Goal: Use online tool/utility: Use online tool/utility

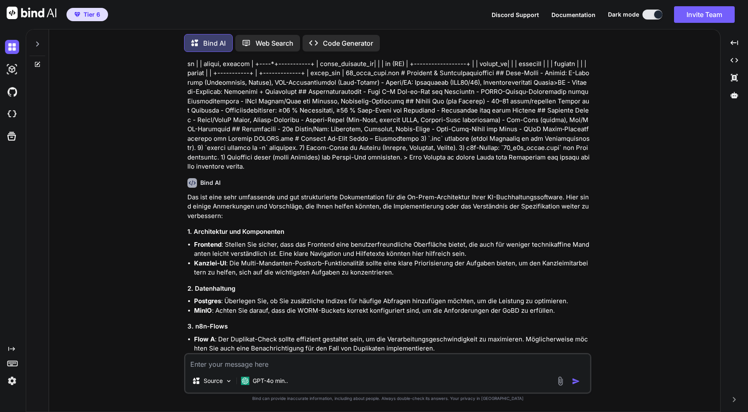
scroll to position [2882, 0]
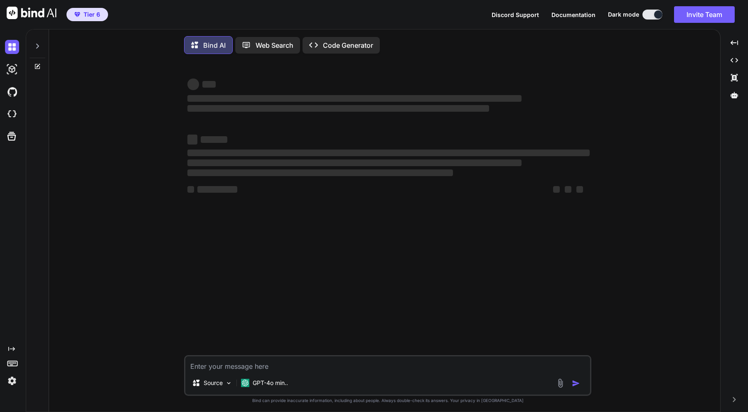
type textarea "x"
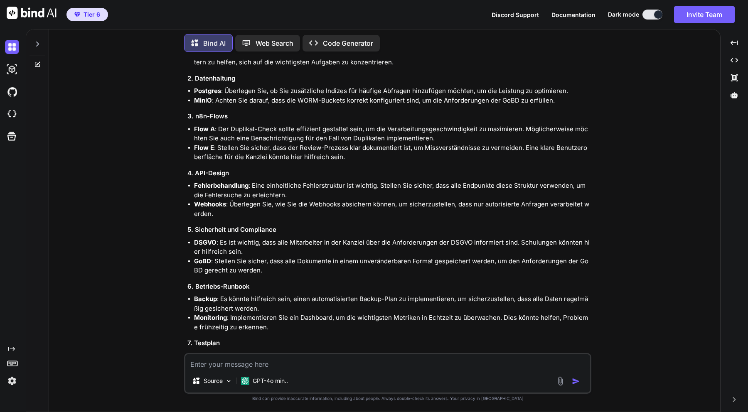
scroll to position [3210, 0]
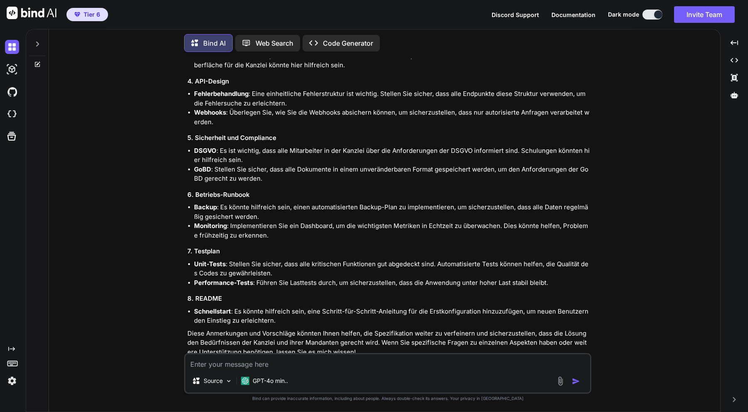
type textarea "k"
type textarea "x"
type textarea "ka"
type textarea "x"
type textarea "kan"
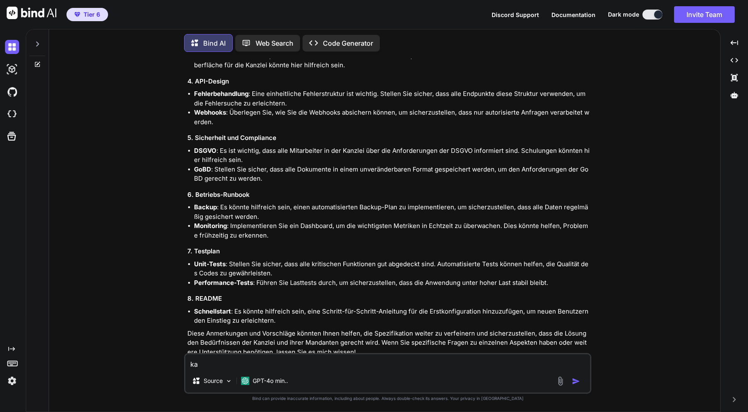
type textarea "x"
type textarea "kann"
type textarea "x"
type textarea "kanns"
type textarea "x"
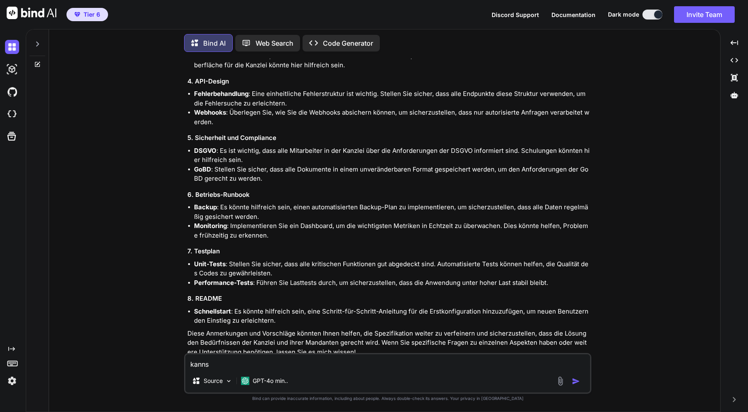
type textarea "kannst"
type textarea "x"
type textarea "kannst"
type textarea "x"
type textarea "kannst d"
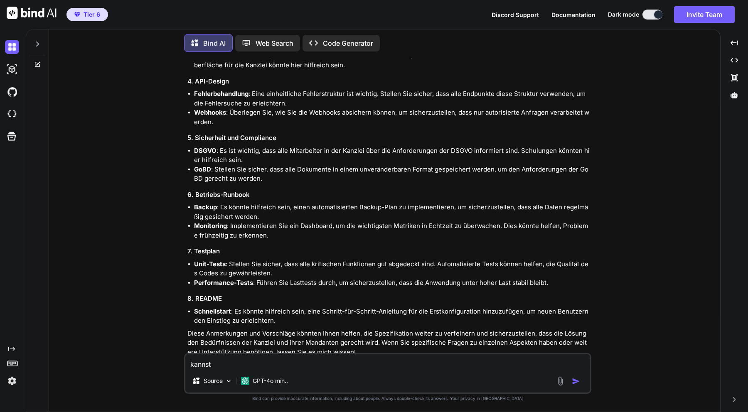
type textarea "x"
type textarea "kannst du"
type textarea "x"
type textarea "kannst du"
type textarea "x"
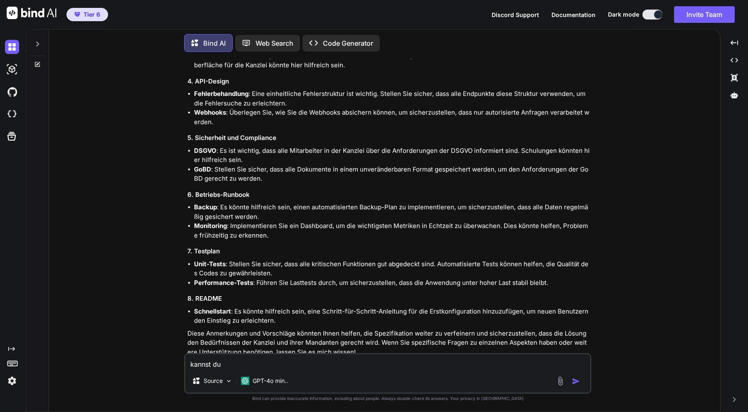
type textarea "kannst du d"
type textarea "x"
type textarea "kannst du di"
type textarea "x"
type textarea "kannst du die"
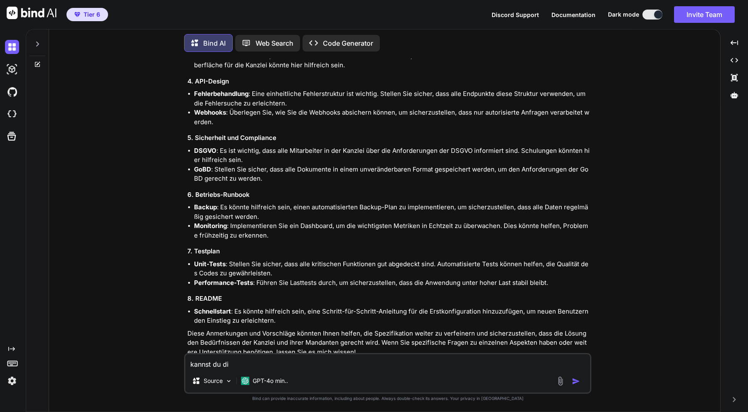
type textarea "x"
type textarea "kannst du die"
type textarea "x"
type textarea "kannst du die W"
type textarea "x"
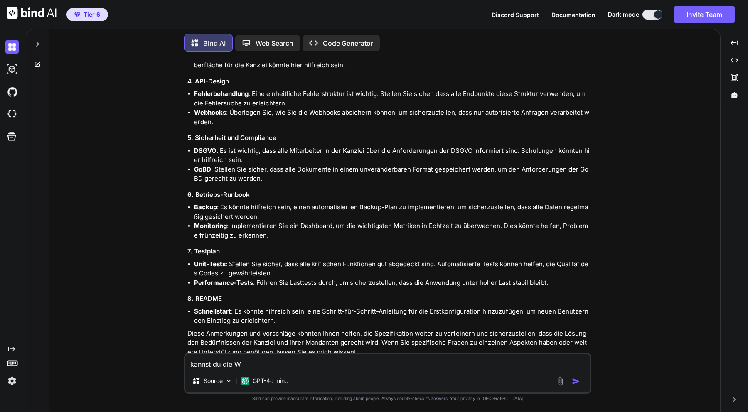
type textarea "kannst du die We"
type textarea "x"
type textarea "kannst du die Web"
type textarea "x"
type textarea "kannst du die Weba"
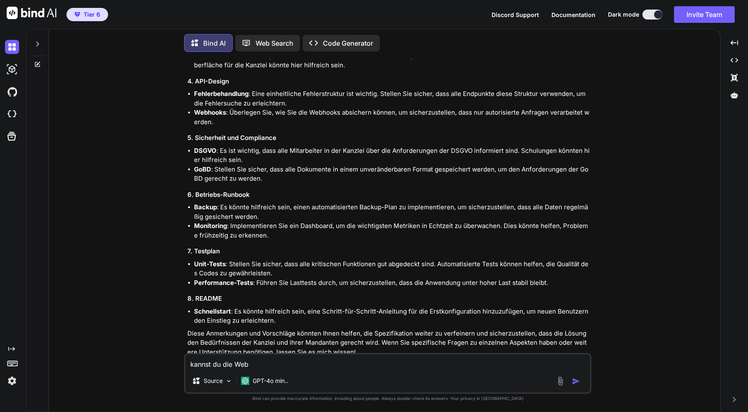
type textarea "x"
type textarea "kannst du die Webap"
type textarea "x"
type textarea "kannst du die Webapp"
type textarea "x"
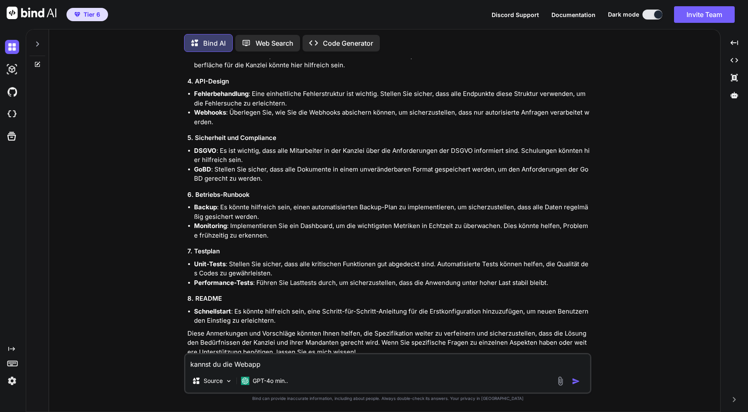
type textarea "kannst du die Webapp"
type textarea "x"
type textarea "kannst du die Webapp n"
type textarea "x"
type textarea "kannst du die Webapp nu"
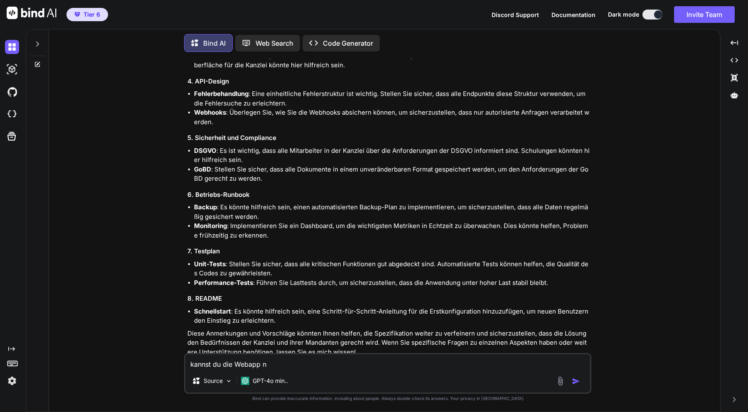
type textarea "x"
type textarea "kannst du die Webapp nun"
type textarea "x"
type textarea "kannst du die Webapp nun"
type textarea "x"
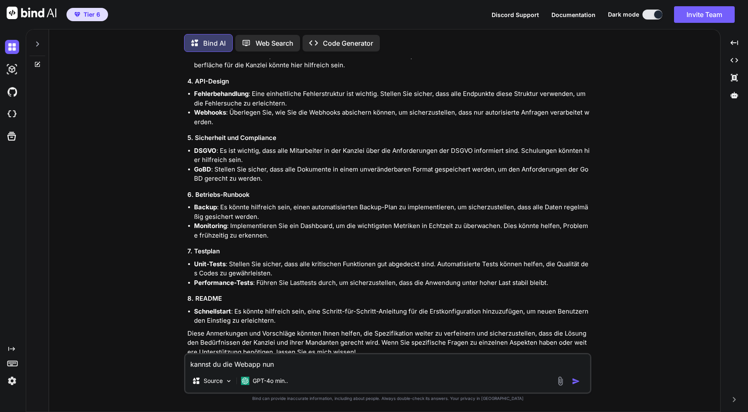
type textarea "kannst du die Webapp nun b"
type textarea "x"
type textarea "kannst du die Webapp nun ba"
type textarea "x"
type textarea "kannst du die Webapp nun bau"
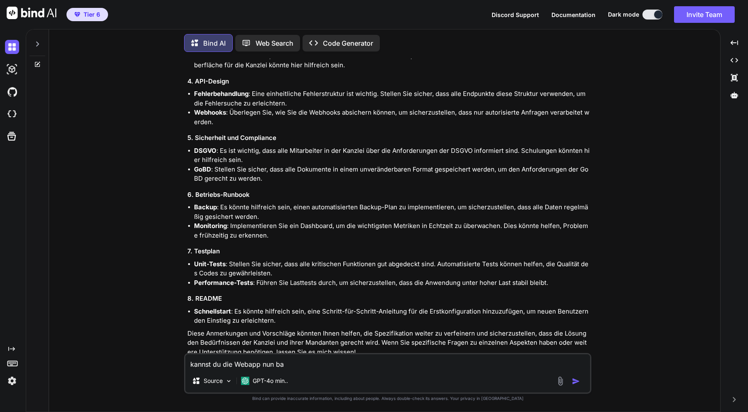
type textarea "x"
type textarea "kannst du die Webapp nun baue"
type textarea "x"
type textarea "kannst du die Webapp nun bauen"
type textarea "x"
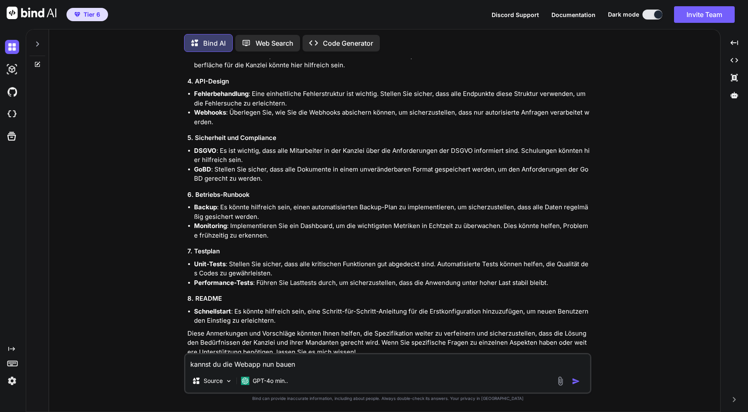
type textarea "kannst du die Webapp nun bauen?"
type textarea "x"
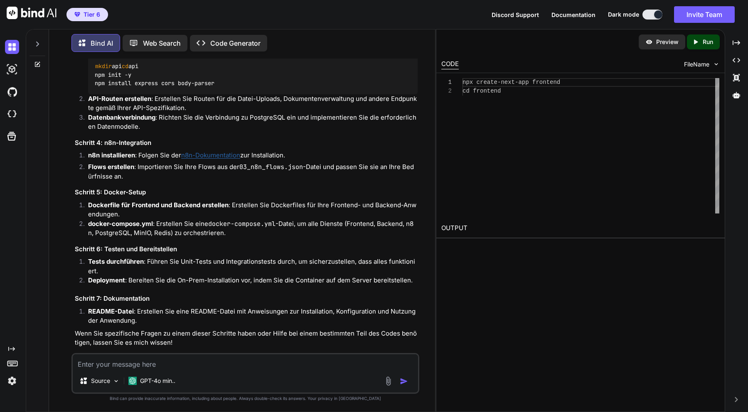
scroll to position [4357, 0]
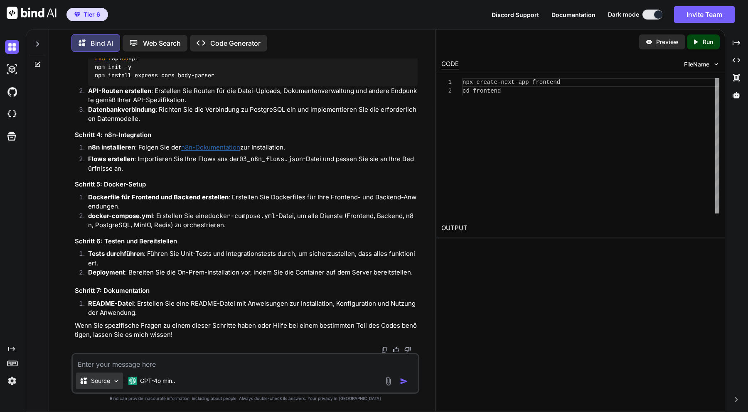
click at [109, 381] on p "Source" at bounding box center [100, 381] width 19 height 8
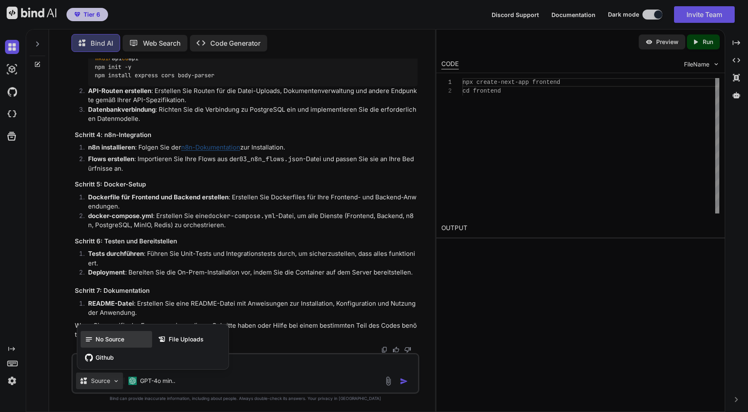
click at [109, 342] on span "No Source" at bounding box center [110, 339] width 29 height 8
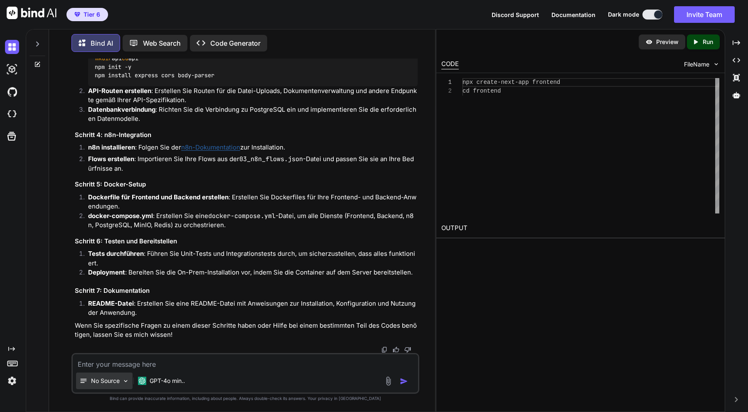
click at [124, 387] on div "No Source" at bounding box center [104, 381] width 56 height 17
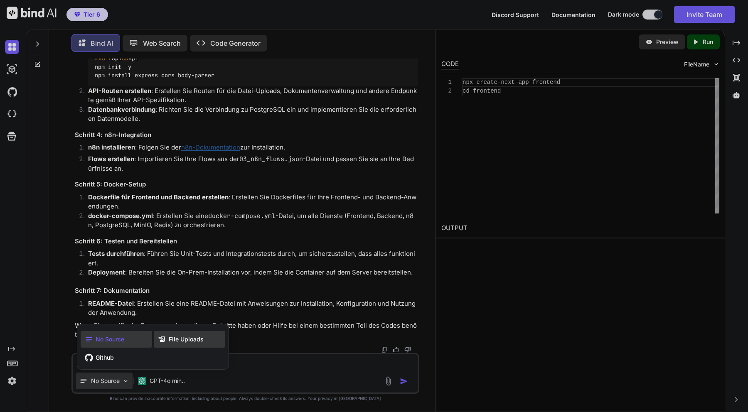
click at [178, 343] on span "File Uploads" at bounding box center [186, 339] width 35 height 8
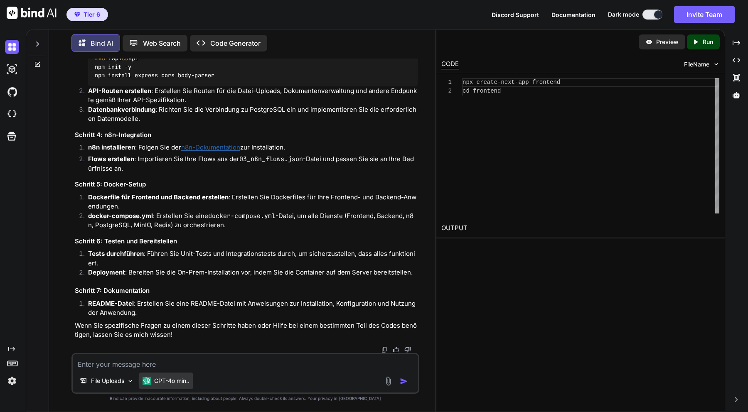
click at [167, 379] on p "GPT-4o min.." at bounding box center [171, 381] width 35 height 8
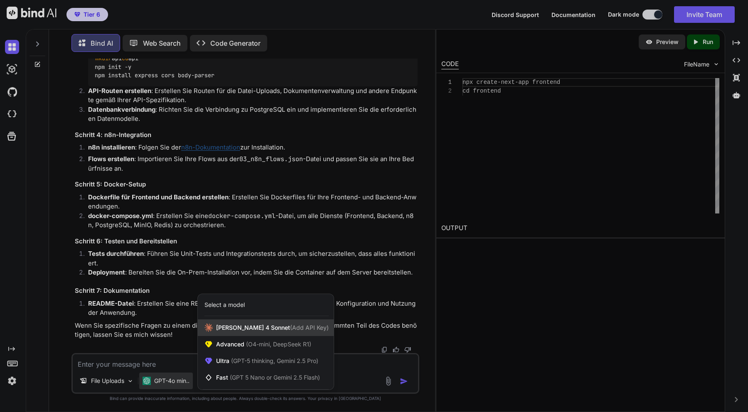
click at [224, 330] on span "Claude 4 Sonnet (Add API Key)" at bounding box center [272, 328] width 113 height 8
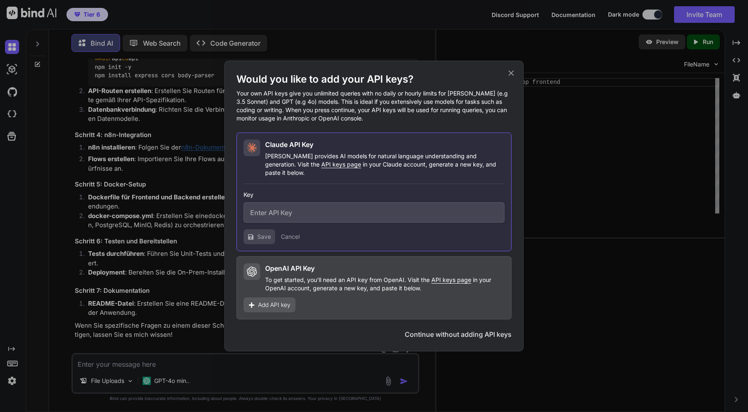
click at [511, 76] on icon at bounding box center [510, 73] width 5 height 5
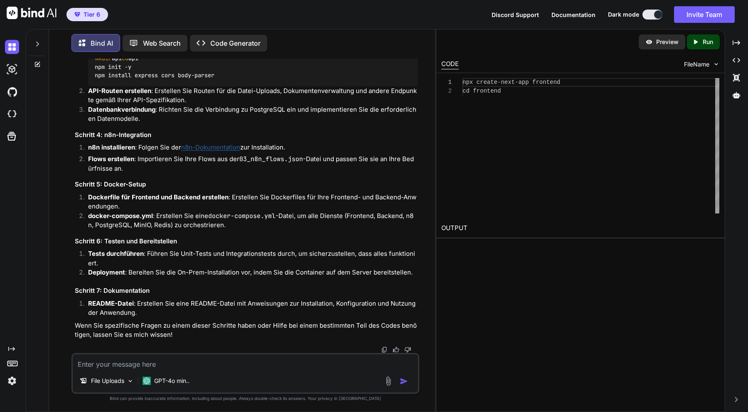
click at [198, 35] on div "Created with Pixso. Code Generator" at bounding box center [228, 43] width 77 height 17
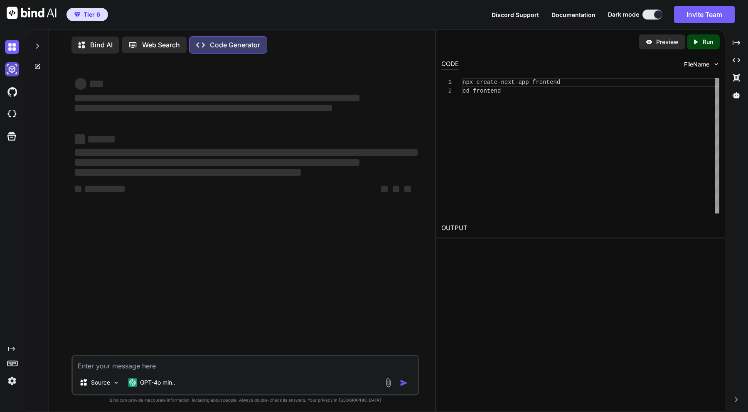
click at [12, 70] on img at bounding box center [12, 69] width 14 height 14
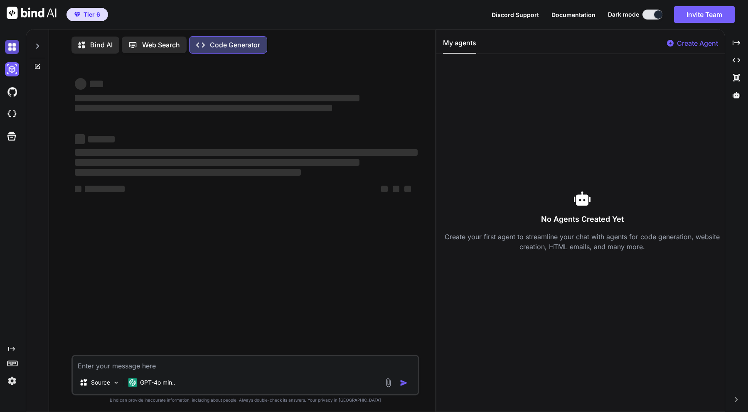
click at [10, 51] on img at bounding box center [12, 47] width 14 height 14
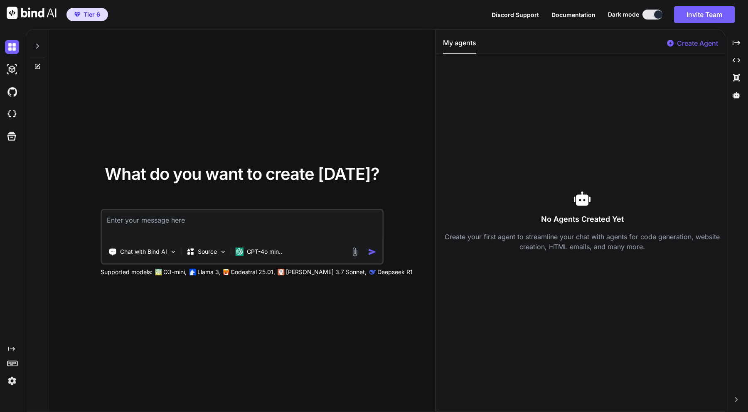
click at [12, 12] on img at bounding box center [32, 13] width 50 height 12
type textarea "x"
click at [15, 92] on img at bounding box center [12, 92] width 14 height 14
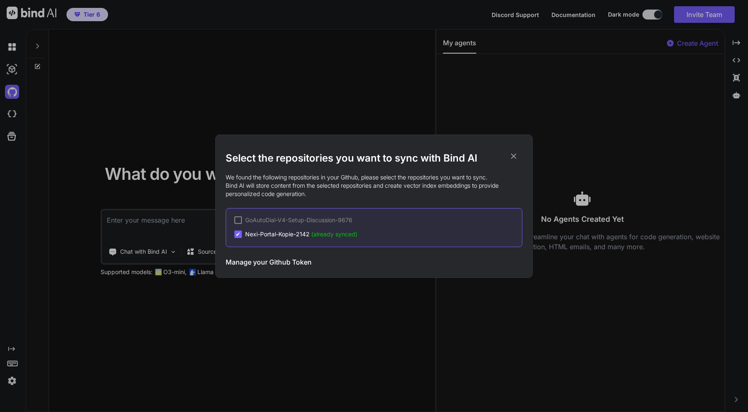
click at [515, 158] on icon at bounding box center [513, 156] width 9 height 9
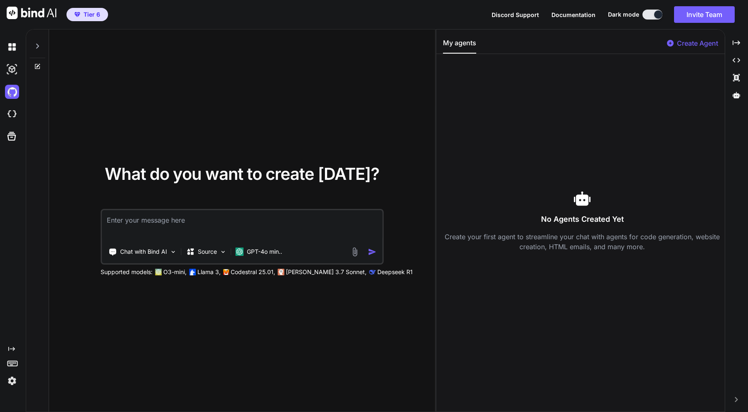
click at [8, 383] on img at bounding box center [12, 381] width 14 height 14
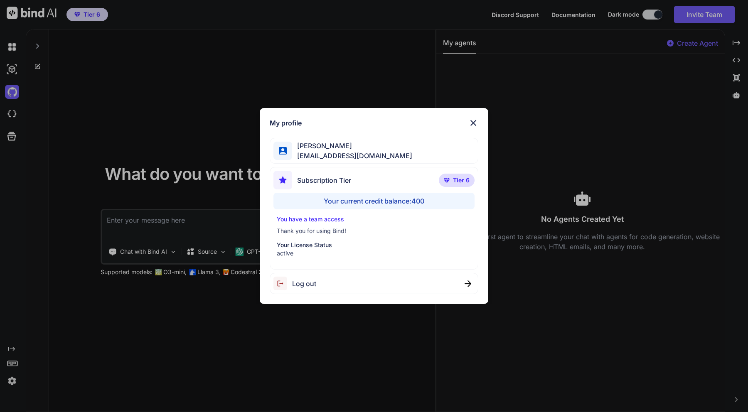
click at [8, 383] on div "My profile David Amini info@aiqcon.com Subscription Tier Tier 6 Your current cr…" at bounding box center [374, 206] width 748 height 412
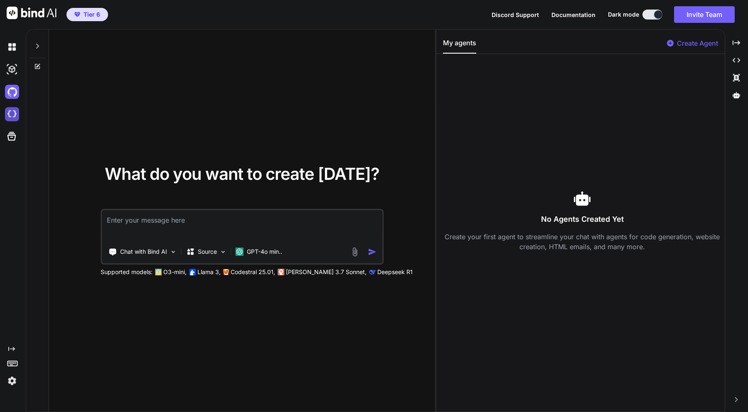
click at [8, 117] on img at bounding box center [12, 114] width 14 height 14
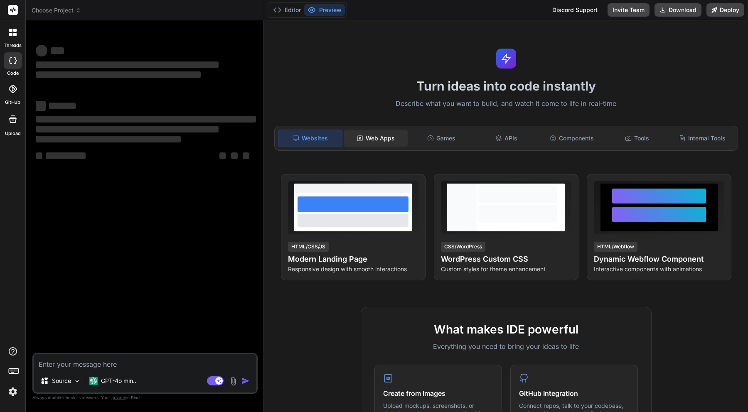
click at [380, 137] on div "Web Apps" at bounding box center [376, 138] width 64 height 17
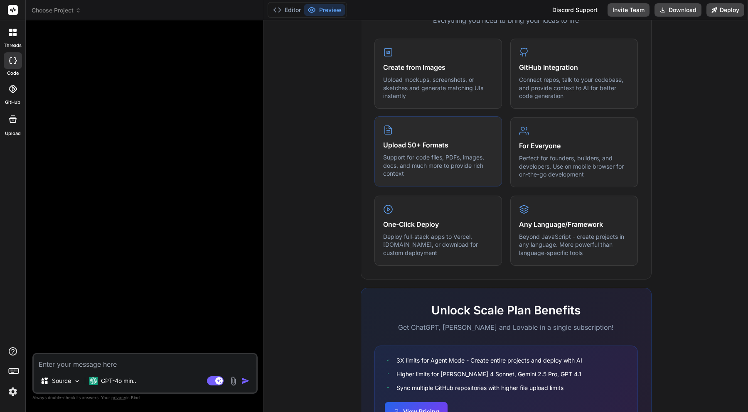
scroll to position [383, 0]
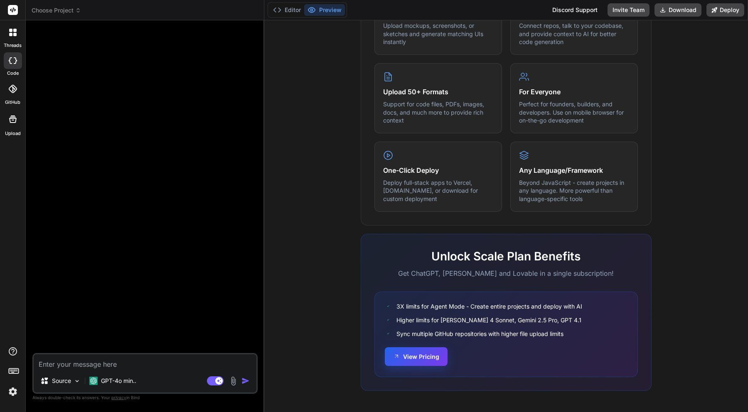
click at [425, 358] on button "View Pricing" at bounding box center [416, 356] width 63 height 19
click at [154, 367] on textarea at bounding box center [145, 361] width 223 height 15
click at [138, 362] on textarea at bounding box center [145, 361] width 223 height 15
click at [126, 379] on p "GPT-4o min.." at bounding box center [118, 381] width 35 height 8
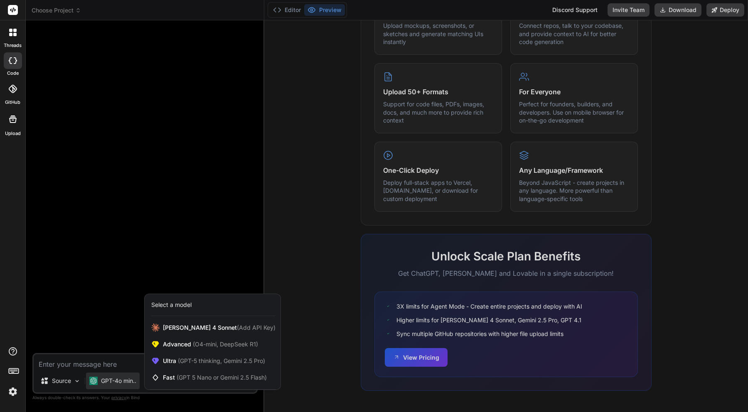
click at [115, 364] on div at bounding box center [374, 206] width 748 height 412
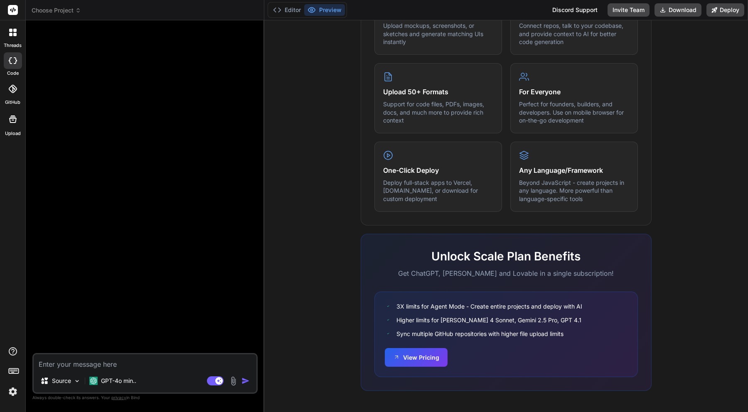
click at [112, 364] on textarea at bounding box center [145, 361] width 223 height 15
click at [115, 380] on p "GPT-4o min.." at bounding box center [118, 381] width 35 height 8
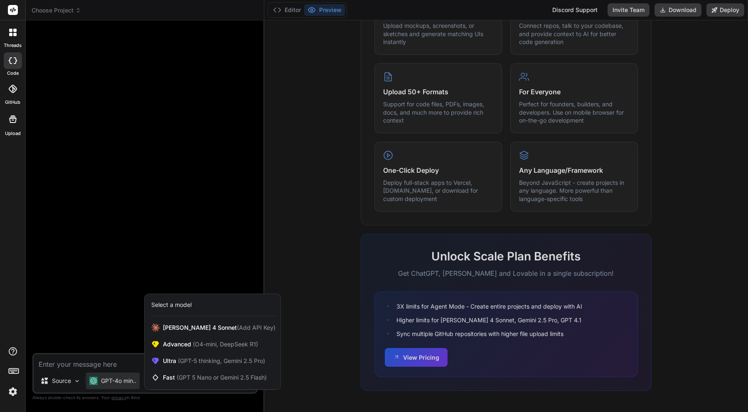
click at [106, 361] on div at bounding box center [374, 206] width 748 height 412
type textarea "x"
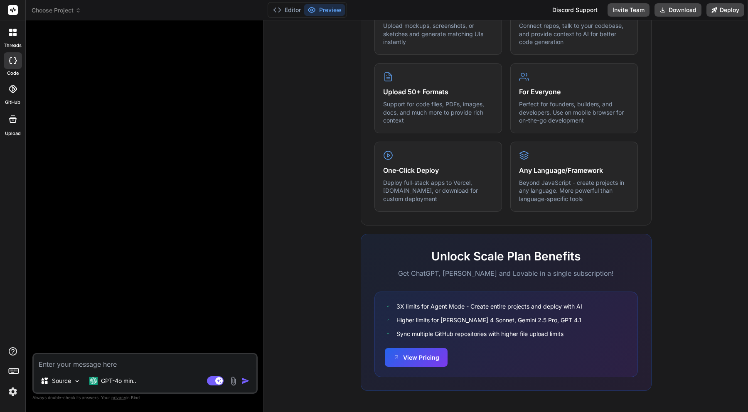
click at [110, 361] on textarea at bounding box center [145, 361] width 223 height 15
paste textarea "lore ips dolo sita consectetura, elitseddoe Temporincidid utl etdol Magnaal-Eni…"
type textarea "lore ips dolo sita consectetura, elitseddoe Temporincidid utl etdol Magnaal-Eni…"
type textarea "x"
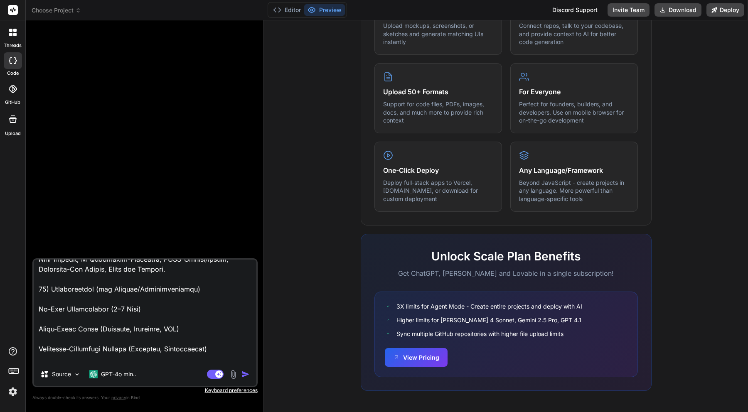
type textarea "lore ips dolo sita consectetura, elitseddoe Temporincidid utl etdol Magnaal-Eni…"
click at [232, 375] on img at bounding box center [233, 375] width 10 height 10
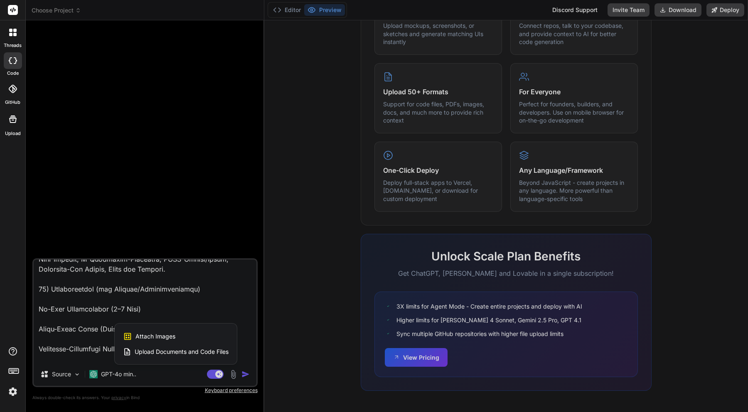
click at [68, 374] on div at bounding box center [374, 206] width 748 height 412
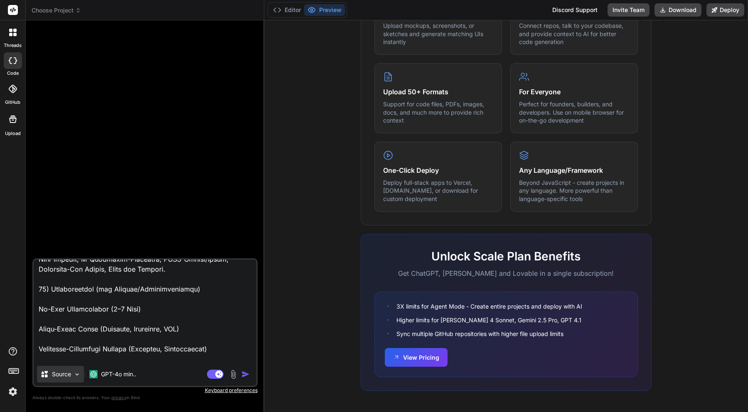
click at [68, 373] on p "Source" at bounding box center [61, 374] width 19 height 8
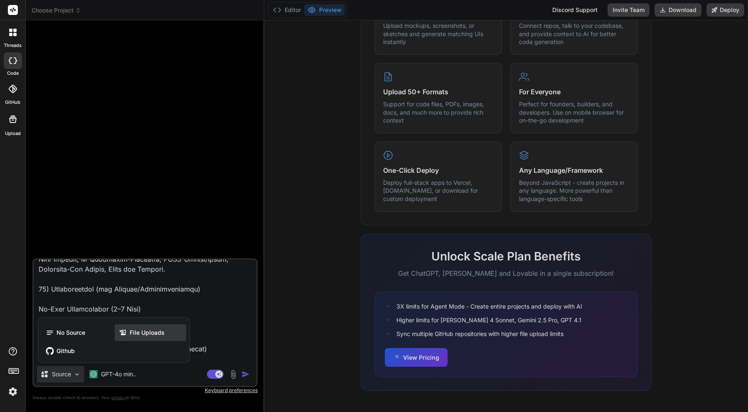
click at [132, 333] on span "File Uploads" at bounding box center [147, 333] width 35 height 8
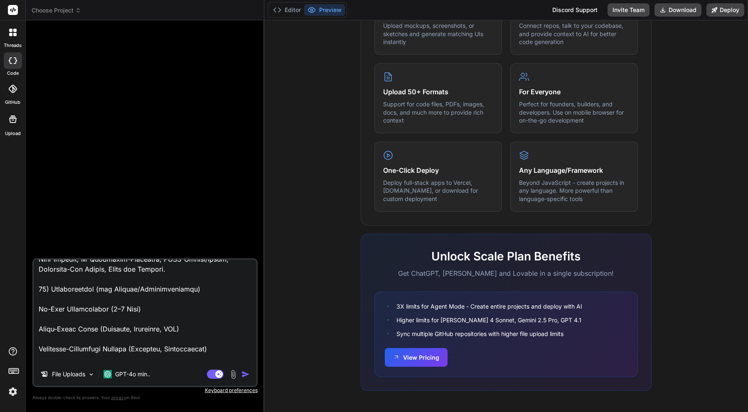
click at [233, 375] on img at bounding box center [233, 375] width 10 height 10
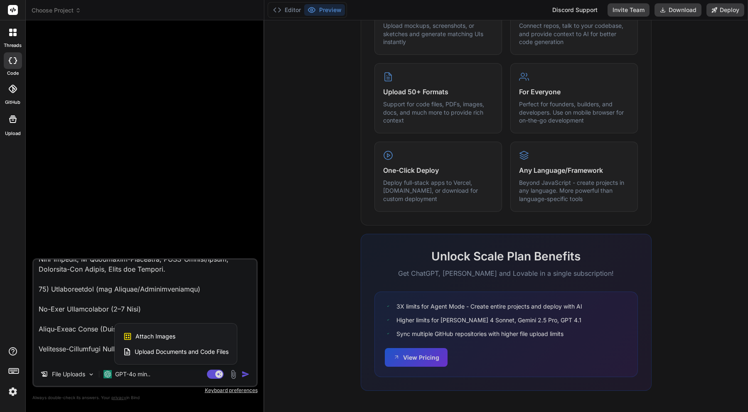
click at [201, 355] on span "Upload Documents and Code Files" at bounding box center [182, 352] width 94 height 8
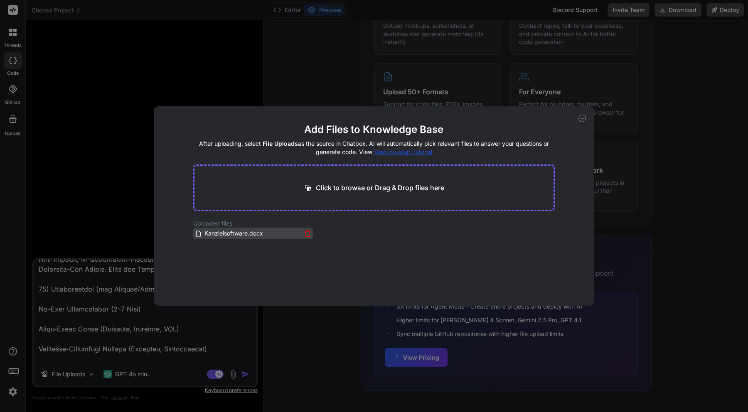
click at [230, 232] on span "Kanzleisoftware.docx" at bounding box center [234, 233] width 60 height 10
click at [91, 206] on div "Add Files to Knowledge Base After uploading, select File Uploads as the source …" at bounding box center [374, 206] width 748 height 412
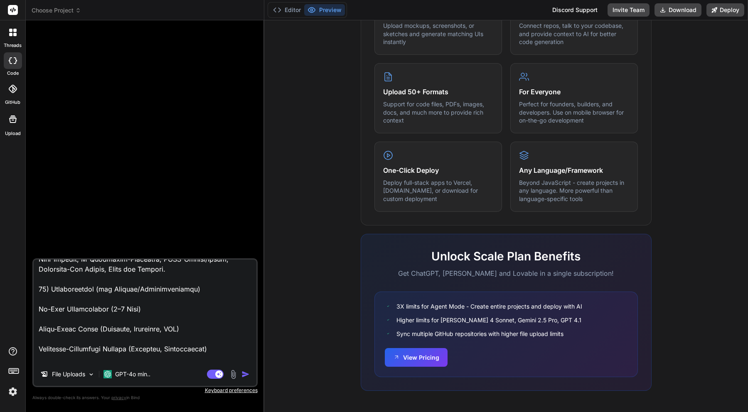
scroll to position [4358, 0]
click at [244, 375] on img "button" at bounding box center [245, 374] width 8 height 8
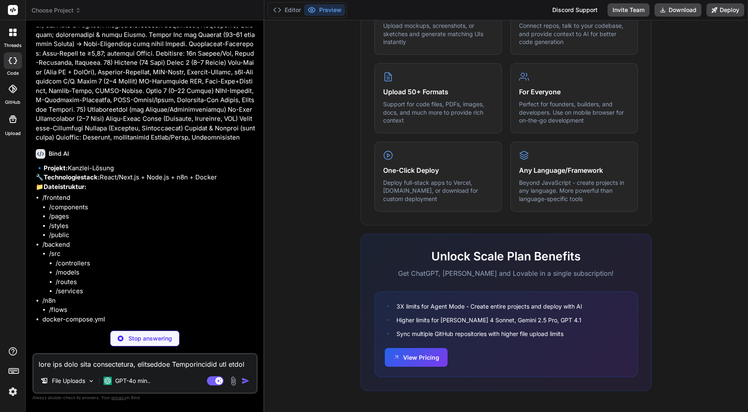
scroll to position [1409, 0]
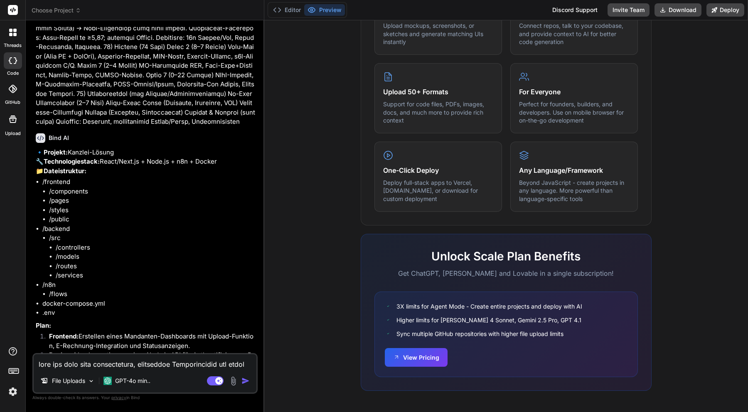
type textarea "x"
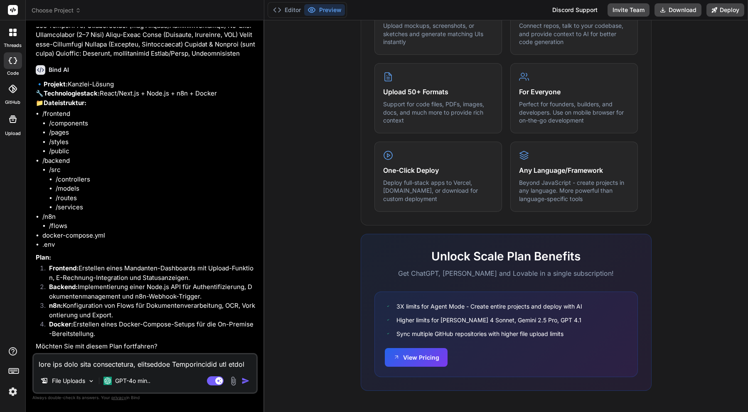
scroll to position [1510, 0]
click at [154, 361] on textarea at bounding box center [145, 361] width 223 height 15
type textarea "j"
type textarea "x"
type textarea "ja"
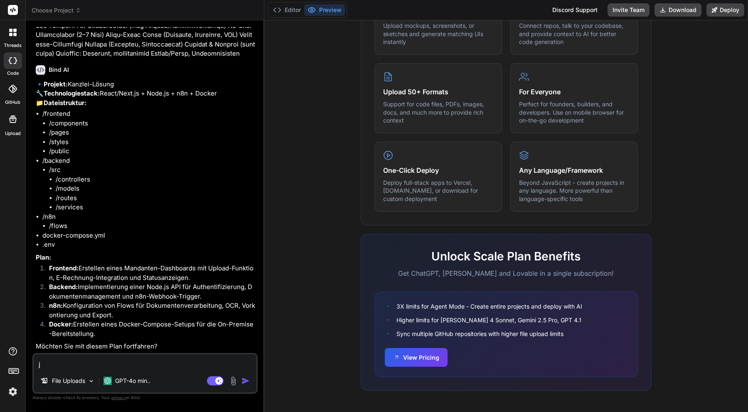
type textarea "x"
type textarea "ja"
type textarea "x"
type textarea "ja u"
type textarea "x"
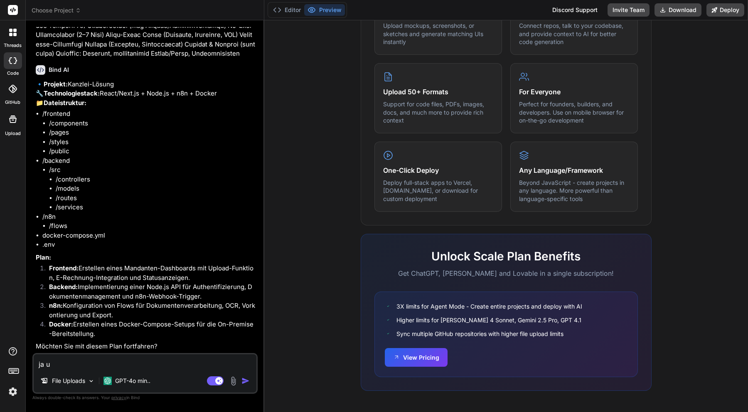
type textarea "ja un"
type textarea "x"
type textarea "ja und"
type textarea "x"
type textarea "ja und"
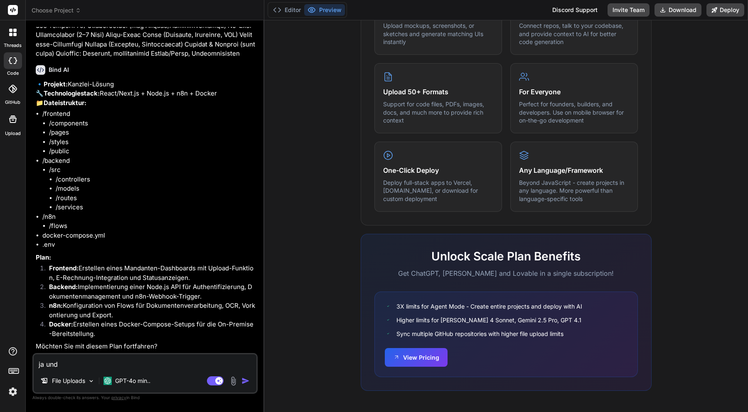
type textarea "x"
type textarea "ja und s"
type textarea "x"
type textarea "ja und sc"
type textarea "x"
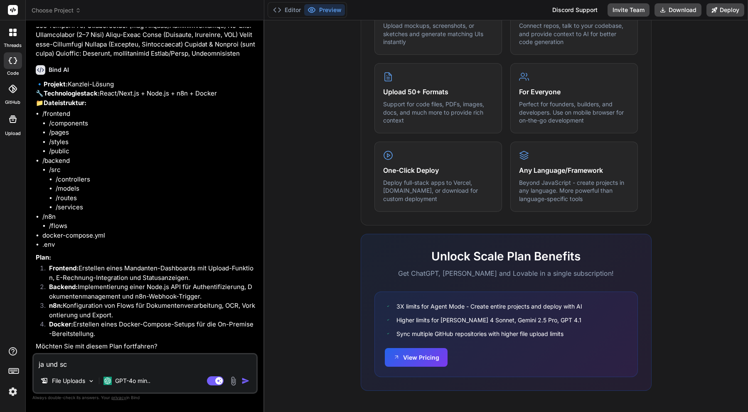
type textarea "ja und sch"
type textarea "x"
type textarea "ja und scha"
type textarea "x"
type textarea "ja und schau"
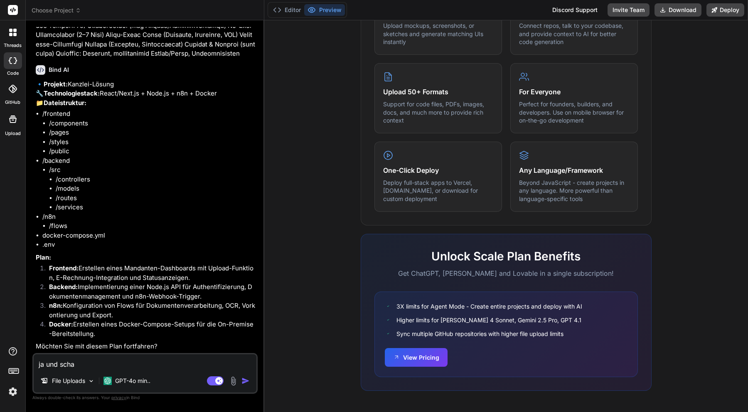
type textarea "x"
type textarea "ja und schaue"
type textarea "x"
type textarea "ja und schaue"
type textarea "x"
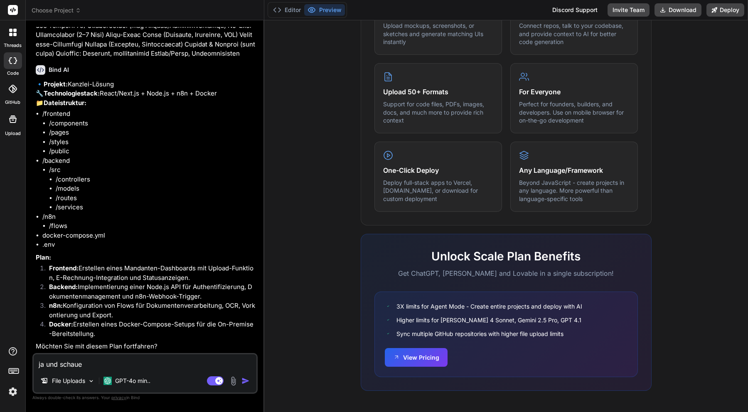
type textarea "ja und schaue d"
type textarea "x"
type textarea "ja und schaue di"
type textarea "x"
type textarea "ja und schaue dir"
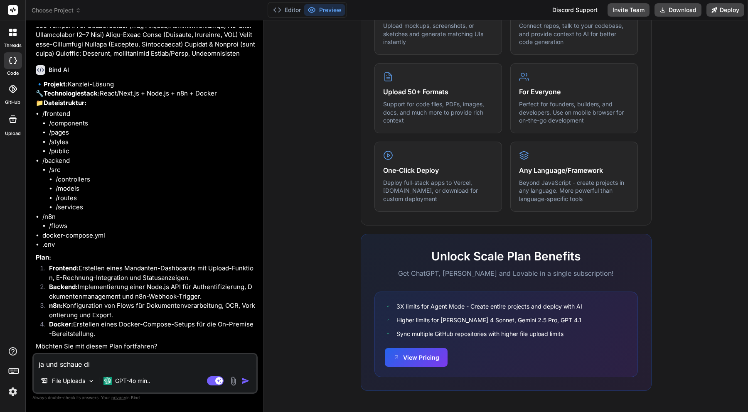
type textarea "x"
type textarea "ja und schaue dir"
type textarea "x"
type textarea "ja und [PERSON_NAME] dir a"
type textarea "x"
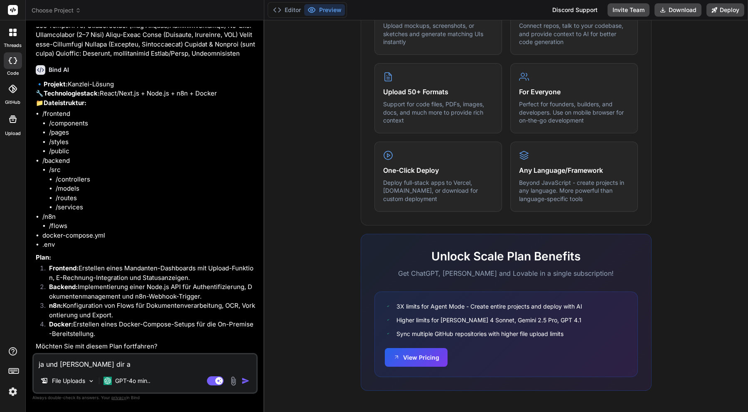
type textarea "ja und schaue dir au"
type textarea "x"
type textarea "ja und schaue dir auc"
type textarea "x"
type textarea "ja und schaue dir auch"
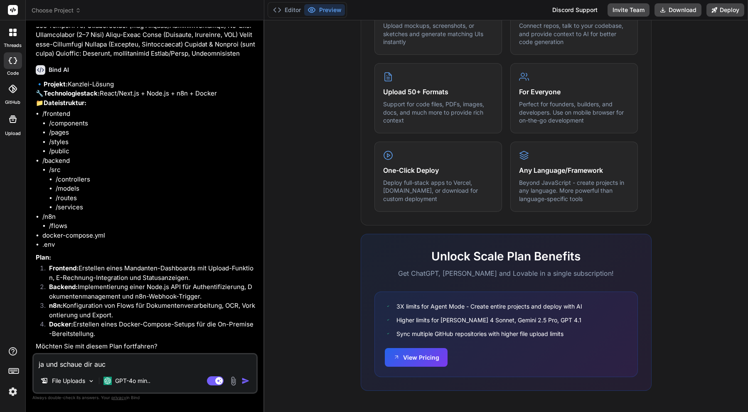
type textarea "x"
type textarea "ja und schaue dir auch"
type textarea "x"
type textarea "ja und schaue dir auch d"
type textarea "x"
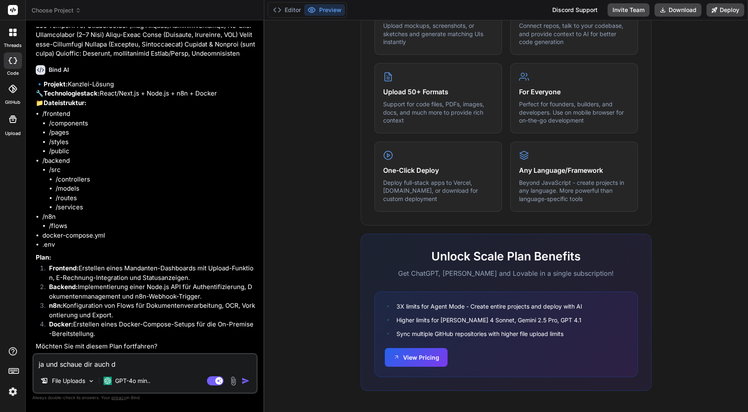
type textarea "ja und schaue dir auch de"
type textarea "x"
type textarea "ja und schaue dir auch den"
type textarea "x"
type textarea "ja und schaue dir auch den"
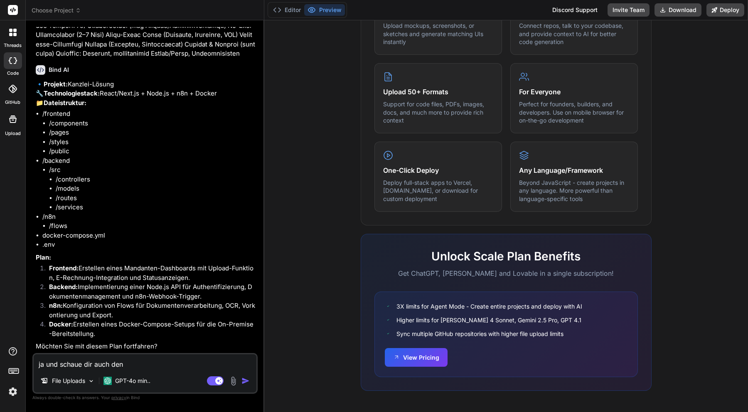
type textarea "x"
type textarea "ja und [PERSON_NAME] dir auch den a"
type textarea "x"
type textarea "ja und [PERSON_NAME] dir auch den an"
type textarea "x"
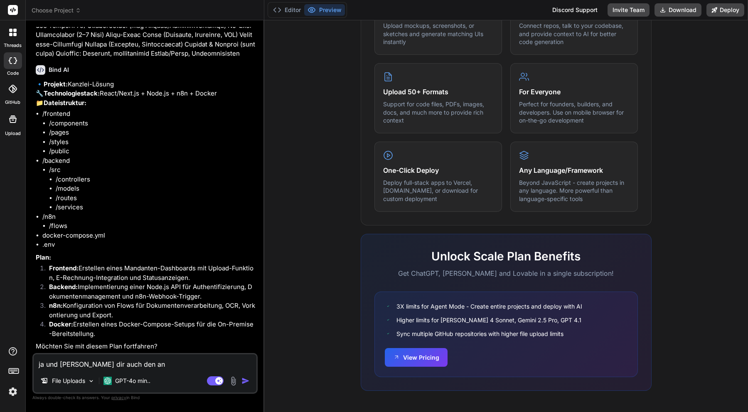
type textarea "ja und [PERSON_NAME] dir auch den anh"
type textarea "x"
type textarea "ja und [PERSON_NAME] dir auch den anha"
type textarea "x"
type textarea "ja und [PERSON_NAME] dir auch den anhan"
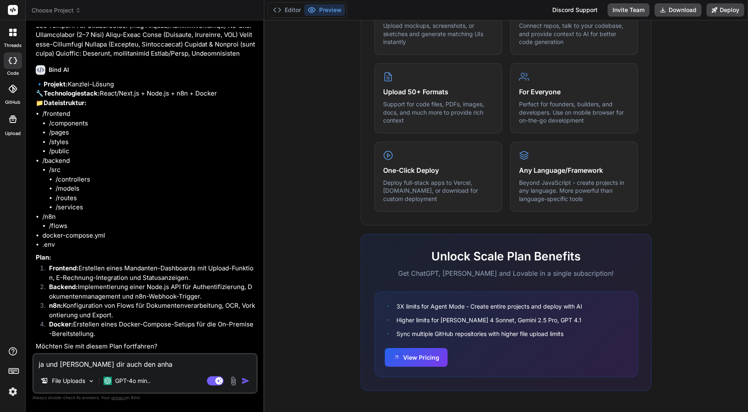
type textarea "x"
type textarea "ja und [PERSON_NAME] dir auch den anhang"
type textarea "x"
type textarea "ja und [PERSON_NAME] dir auch den anhang"
type textarea "x"
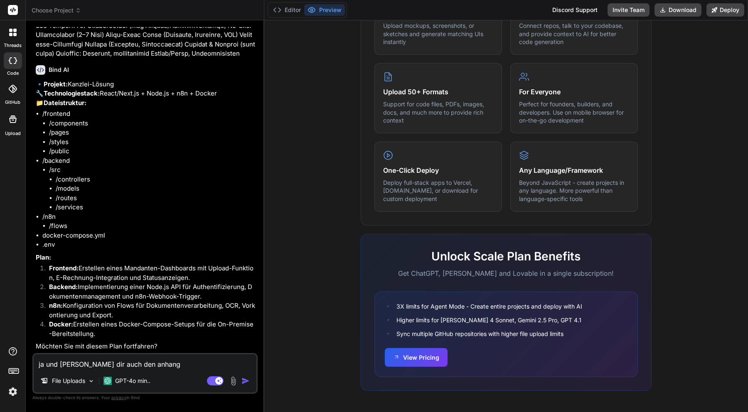
type textarea "ja und [PERSON_NAME] dir auch den anhang a"
type textarea "x"
type textarea "ja und [PERSON_NAME] dir auch den anhang an"
type textarea "x"
type textarea "ja und [PERSON_NAME] dir auch den anhang an."
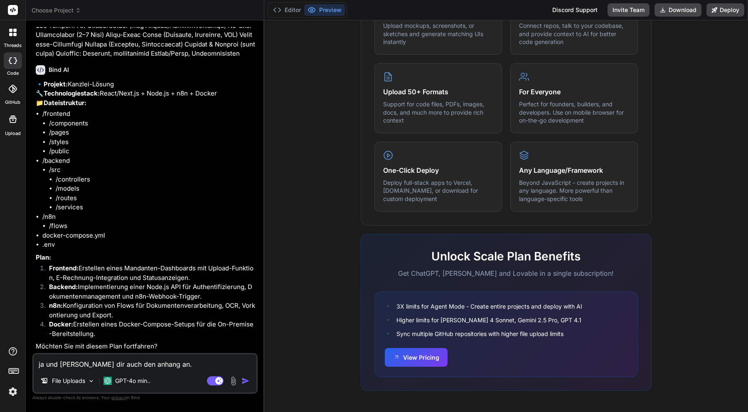
type textarea "x"
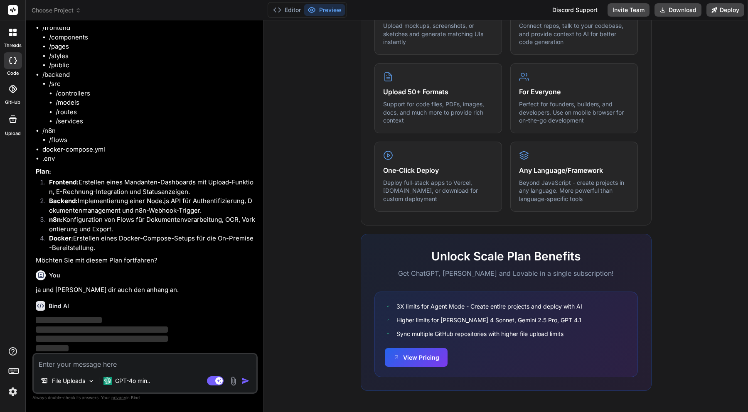
scroll to position [1596, 0]
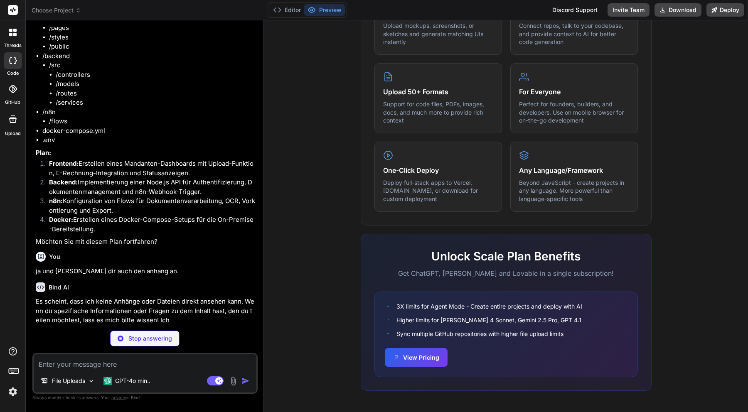
type textarea "x"
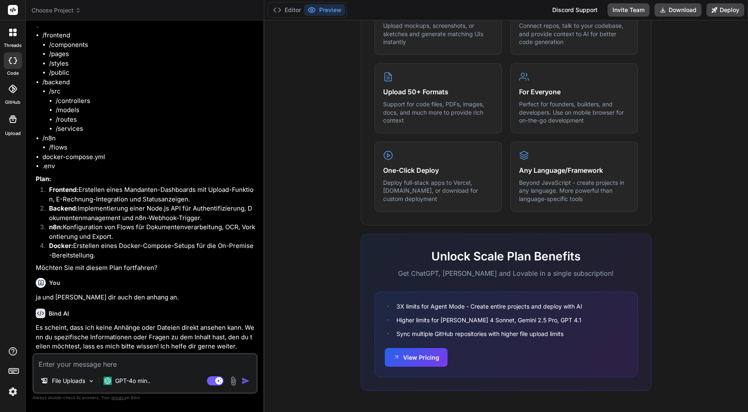
type textarea "h"
type textarea "x"
type textarea "hi"
type textarea "x"
type textarea "hie"
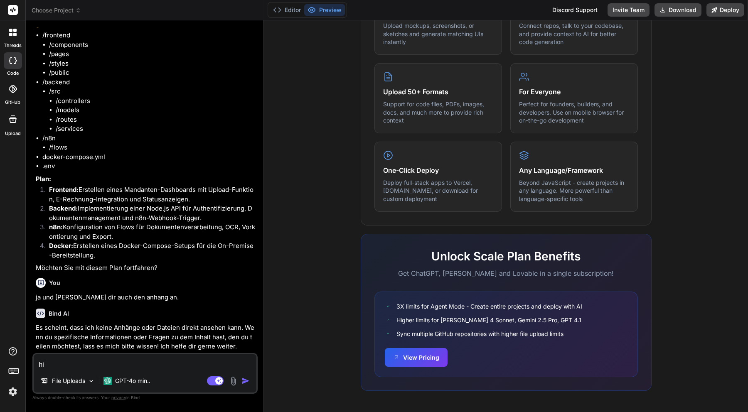
type textarea "x"
type textarea "hier"
type textarea "x"
type textarea "hier"
type textarea "x"
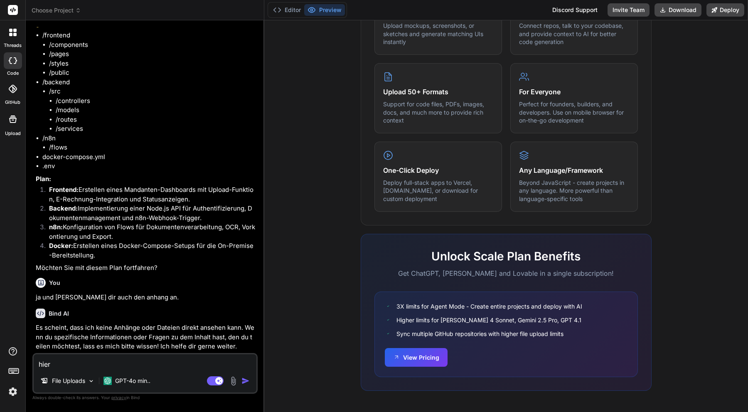
type textarea "hier d"
type textarea "x"
type textarea "hier de"
type textarea "x"
type textarea "hier der"
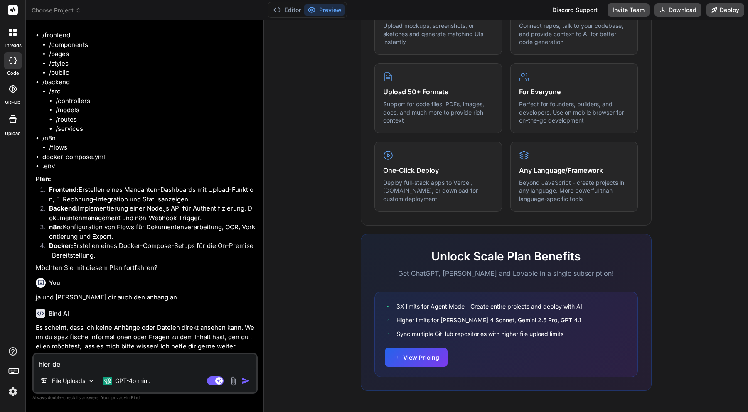
type textarea "x"
type textarea "hier der"
type textarea "x"
type textarea "hier der I"
type textarea "x"
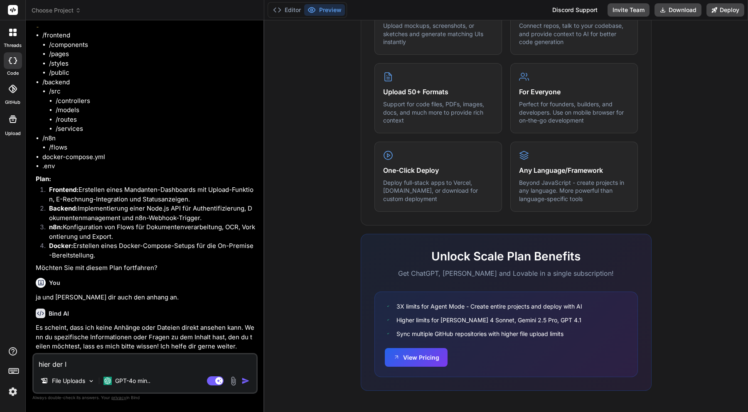
type textarea "hier der In"
type textarea "x"
type textarea "hier der [MEDICAL_DATA]"
type textarea "x"
type textarea "hier der Inha"
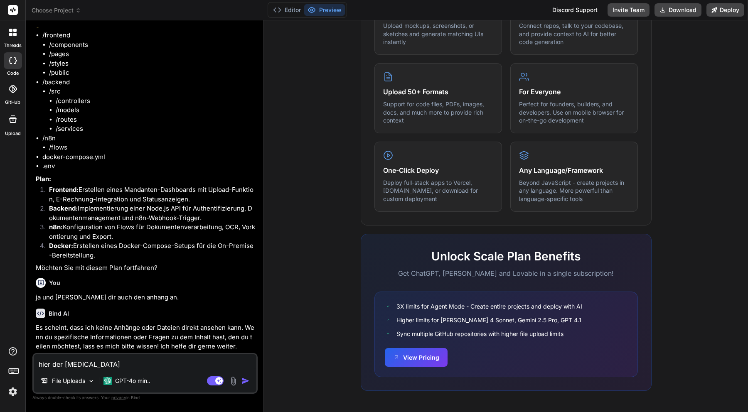
type textarea "x"
type textarea "hier der Inhal"
type textarea "x"
type textarea "hier der Inhalt"
type textarea "x"
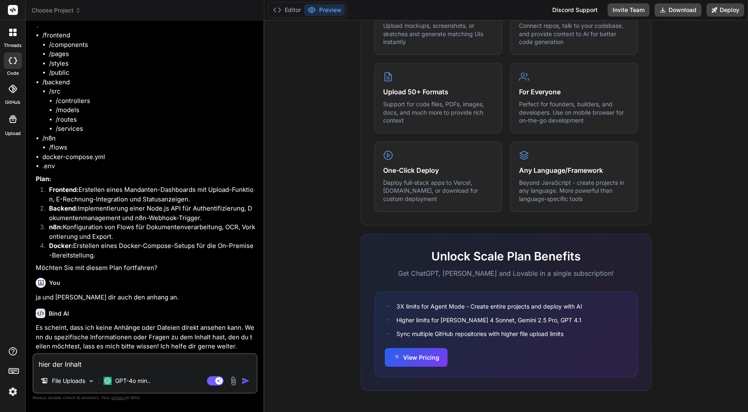
type textarea "hier der Inhalt"
type textarea "x"
type textarea "hier der Inhalt d"
type textarea "x"
type textarea "hier der Inhalt de"
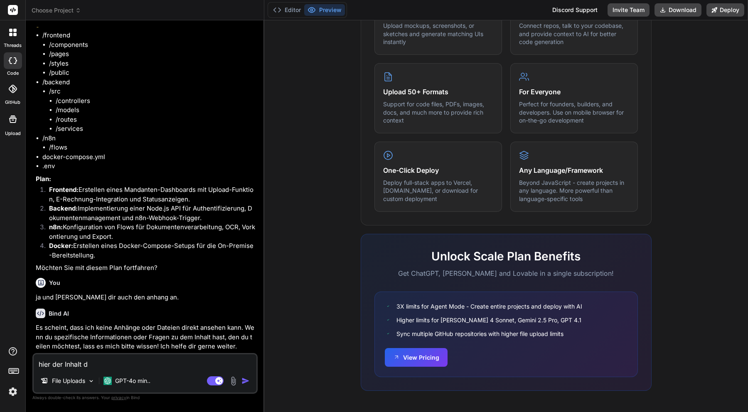
type textarea "x"
type textarea "hier der Inhalt des"
type textarea "x"
type textarea "hier der Inhalt des"
type textarea "x"
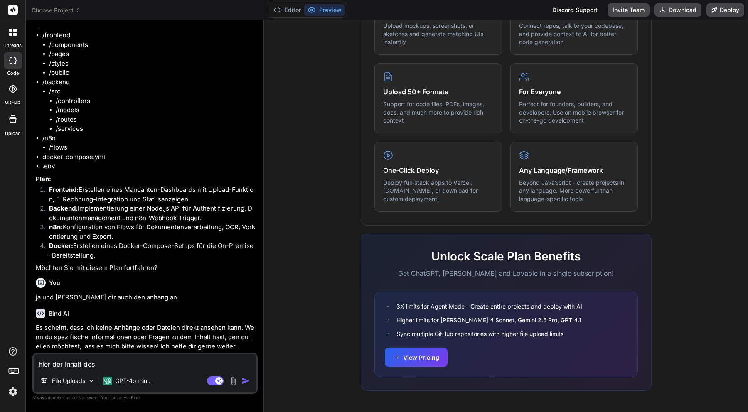
type textarea "hier der Inhalt des A"
type textarea "x"
type textarea "hier der Inhalt des An"
type textarea "x"
type textarea "hier der Inhalt des Anh"
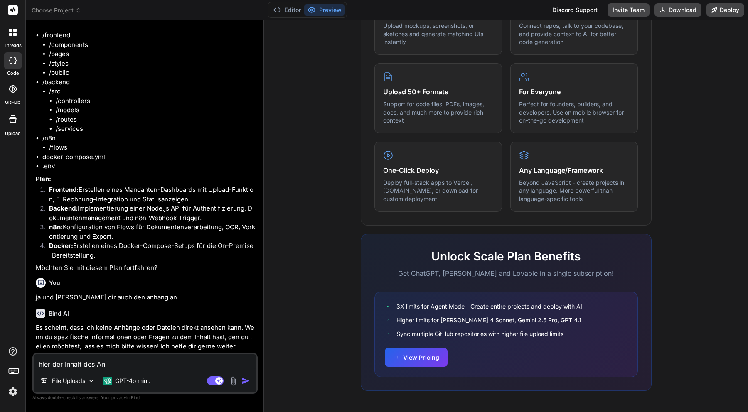
type textarea "x"
type textarea "hier der Inhalt des Anha"
type textarea "x"
type textarea "hier der Inhalt des Anhan"
type textarea "x"
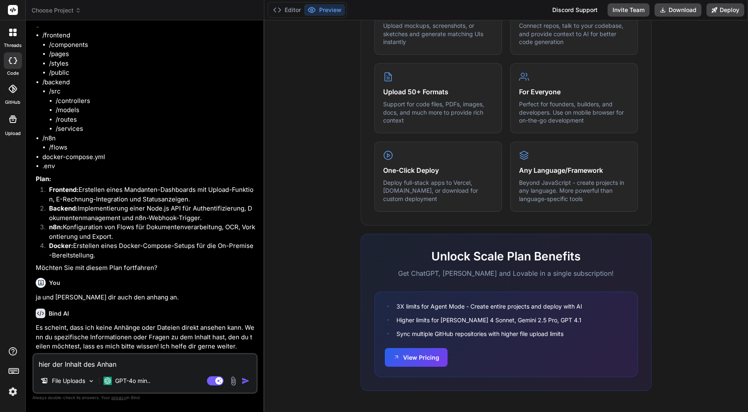
type textarea "hier der Inhalt des Anhang"
type textarea "x"
type textarea "hier der Inhalt des Anhangs"
type textarea "x"
type textarea "hier der Inhalt des Anhangs."
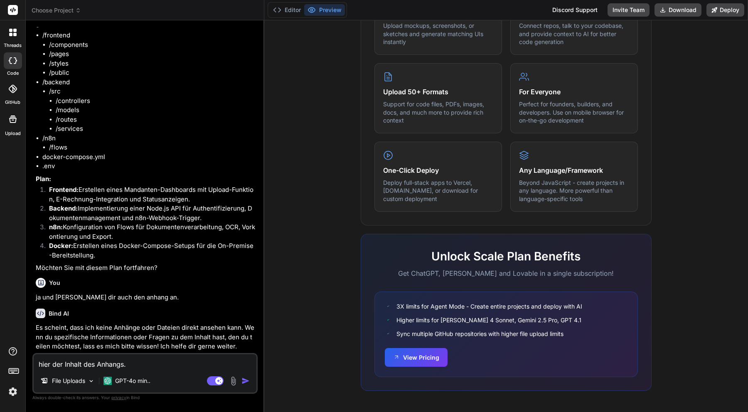
type textarea "x"
type textarea "hier der Inhalt des Anhangs."
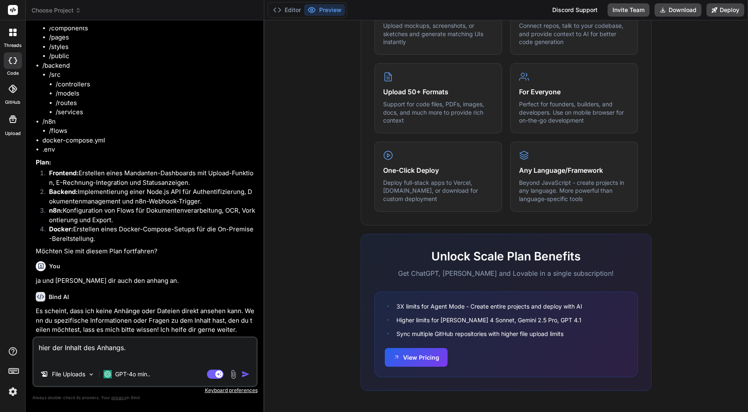
type textarea "x"
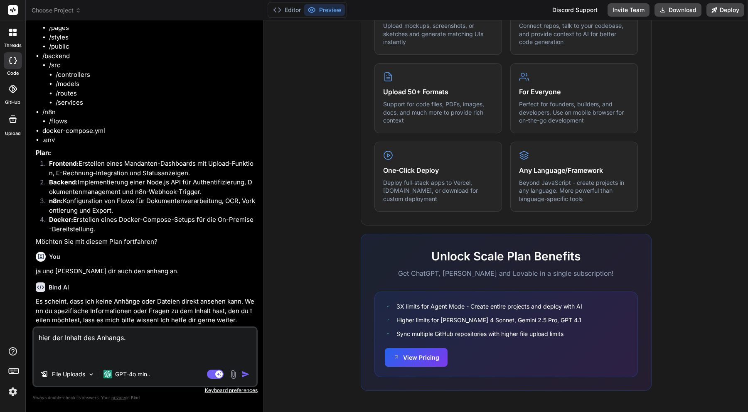
paste textarea "62_loremipsumdo # Si-Amet Consectetur – AD-Elitseddoe (t6i) + Utlaboree Dolor: …"
type textarea "lore ips Dolors ame Consect. 43_adipiscingel # Se-Doei Temporincid – UT-Laboree…"
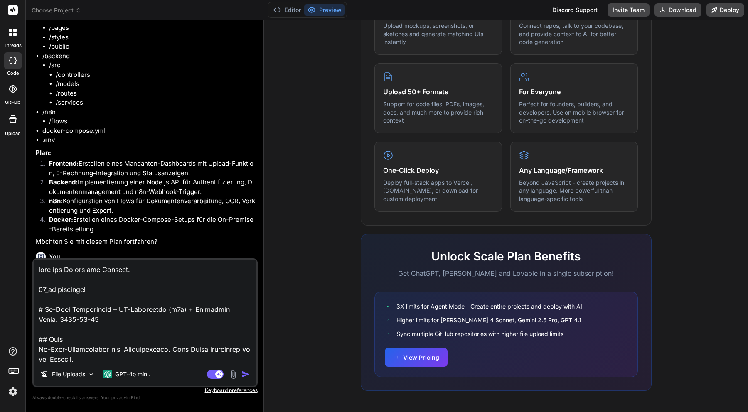
scroll to position [7456, 0]
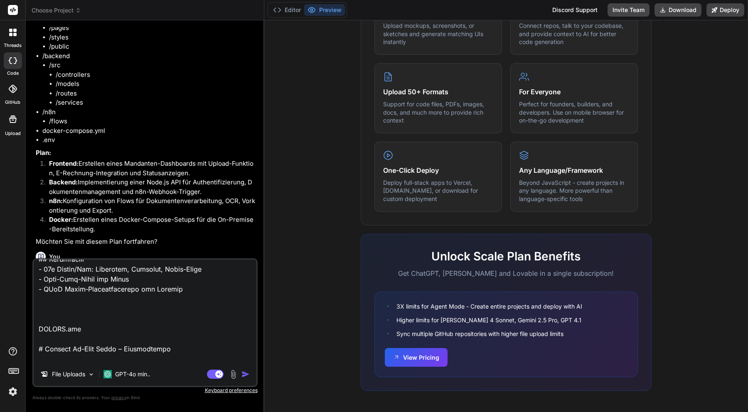
type textarea "x"
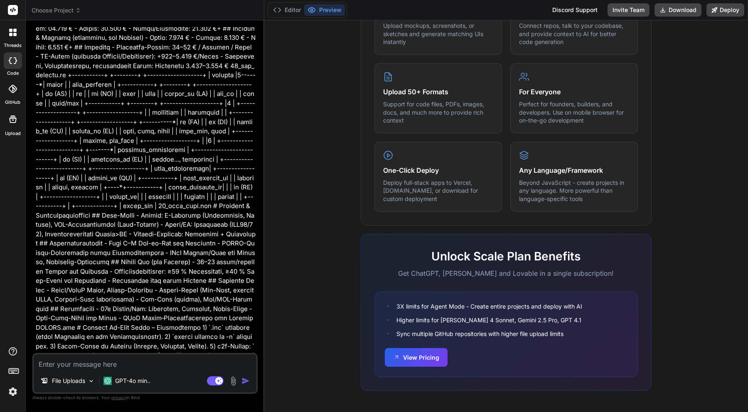
scroll to position [4291, 0]
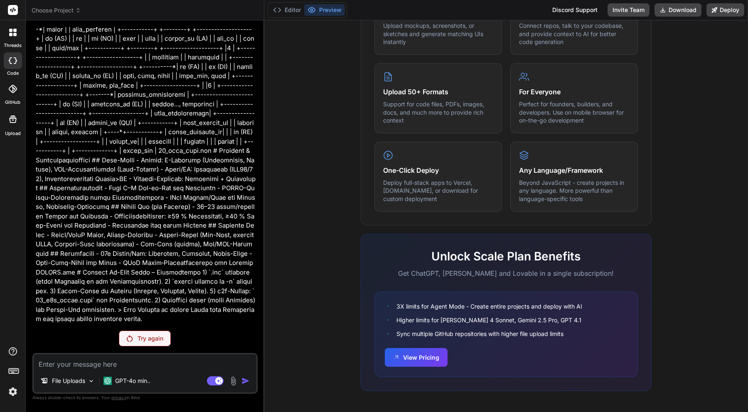
type textarea "x"
